Goal: Task Accomplishment & Management: Manage account settings

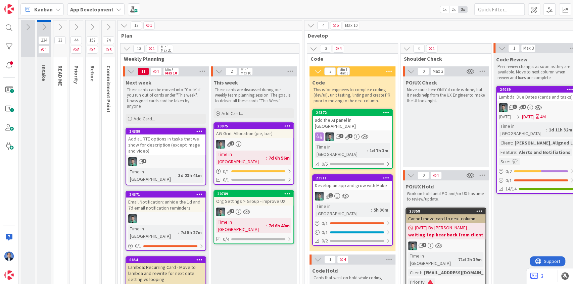
scroll to position [179, 0]
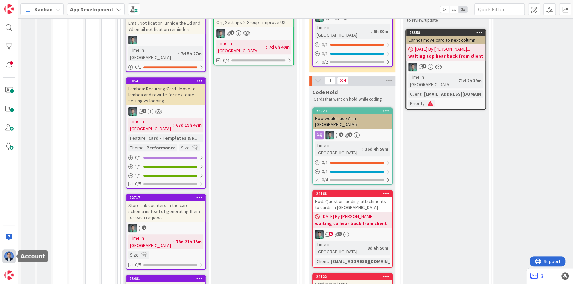
click at [11, 260] on img at bounding box center [8, 256] width 9 height 9
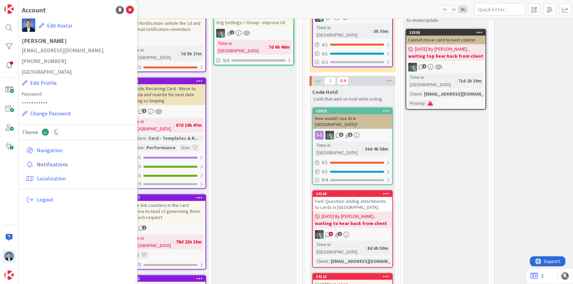
click at [47, 164] on link "Notifications" at bounding box center [79, 164] width 110 height 12
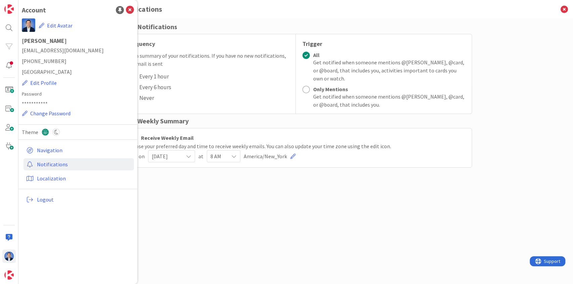
click at [187, 178] on div "Email Notifications Frequency Get a summary of your notifications. If you have …" at bounding box center [296, 145] width 353 height 246
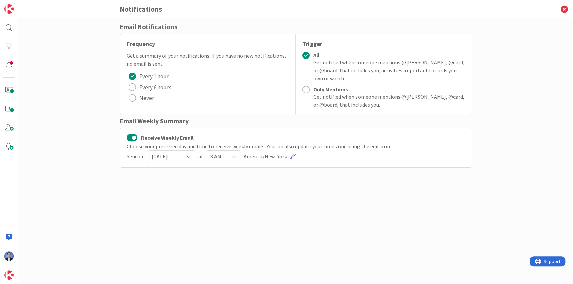
click at [49, 89] on div "Email Notifications Frequency Get a summary of your notifications. If you have …" at bounding box center [295, 151] width 555 height 266
click at [174, 158] on span "[DATE]" at bounding box center [166, 156] width 28 height 9
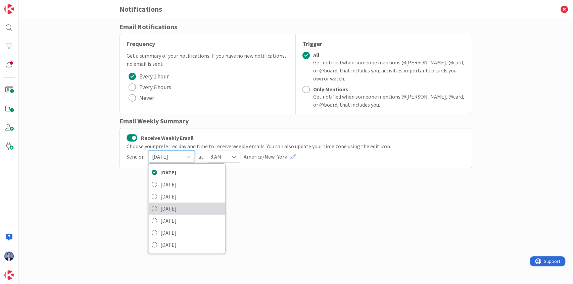
click at [182, 211] on span "[DATE]" at bounding box center [190, 209] width 61 height 10
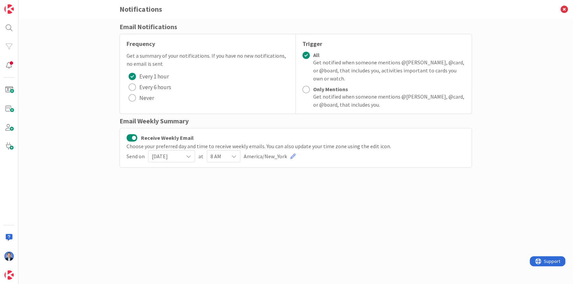
click at [221, 160] on span "8 AM" at bounding box center [218, 156] width 15 height 9
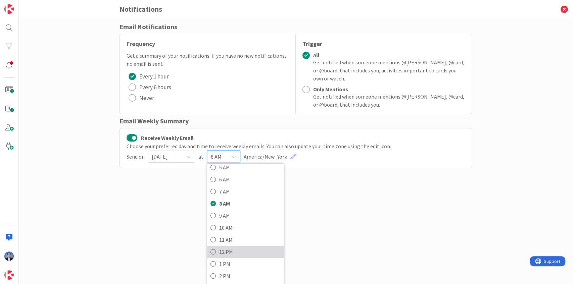
scroll to position [89, 0]
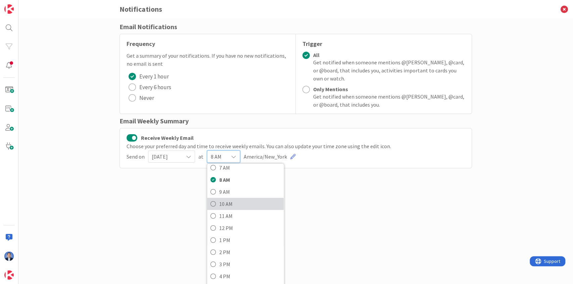
click at [248, 203] on span "10 AM" at bounding box center [249, 204] width 61 height 10
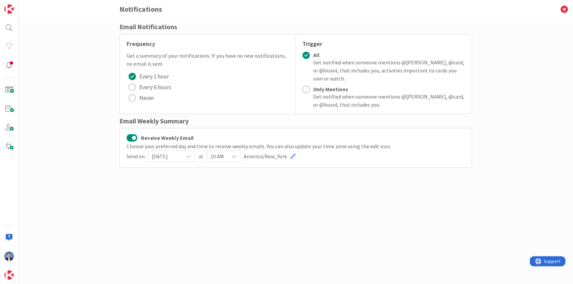
click at [353, 195] on div "Email Notifications Frequency Get a summary of your notifications. If you have …" at bounding box center [296, 145] width 353 height 246
click at [565, 13] on icon at bounding box center [564, 9] width 17 height 18
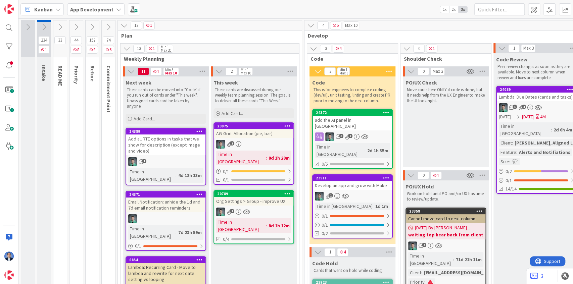
click at [197, 9] on div "Kanban App Development 1x 2x 3x" at bounding box center [295, 9] width 555 height 18
click at [286, 132] on div "AG-Grid: Allocation (pie, bar)" at bounding box center [253, 133] width 79 height 9
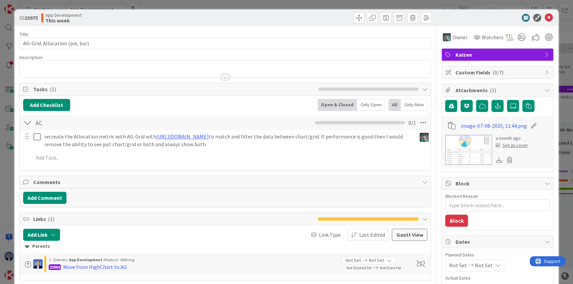
type textarea "x"
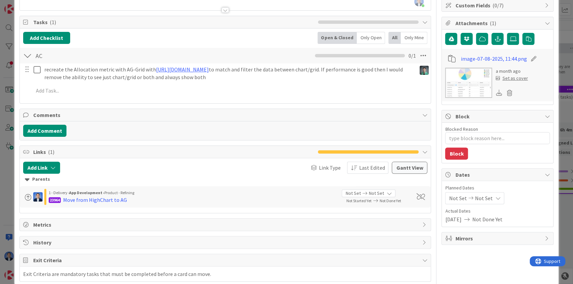
scroll to position [77, 0]
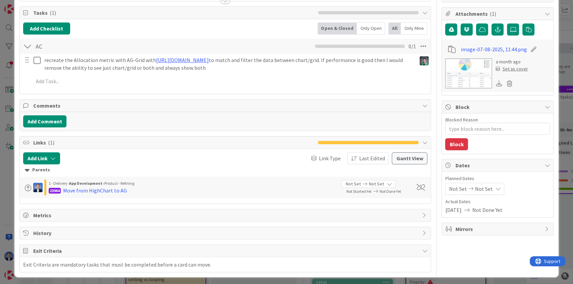
click at [477, 185] on span "Not Set" at bounding box center [484, 189] width 18 height 8
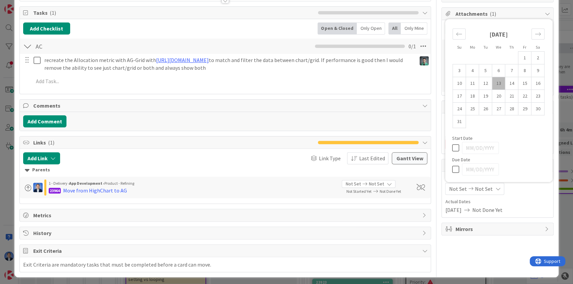
click at [453, 148] on icon at bounding box center [457, 148] width 10 height 8
type input "[DATE]"
type textarea "x"
click at [453, 148] on icon at bounding box center [457, 148] width 10 height 8
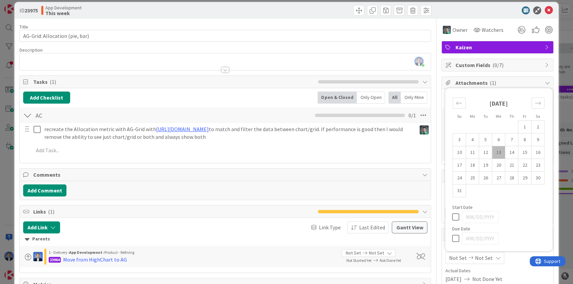
type textarea "x"
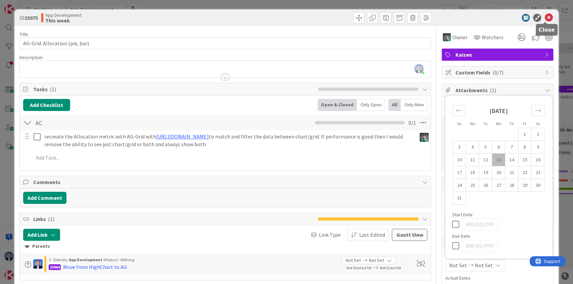
click at [548, 16] on icon at bounding box center [549, 18] width 8 height 8
